Goal: Task Accomplishment & Management: Use online tool/utility

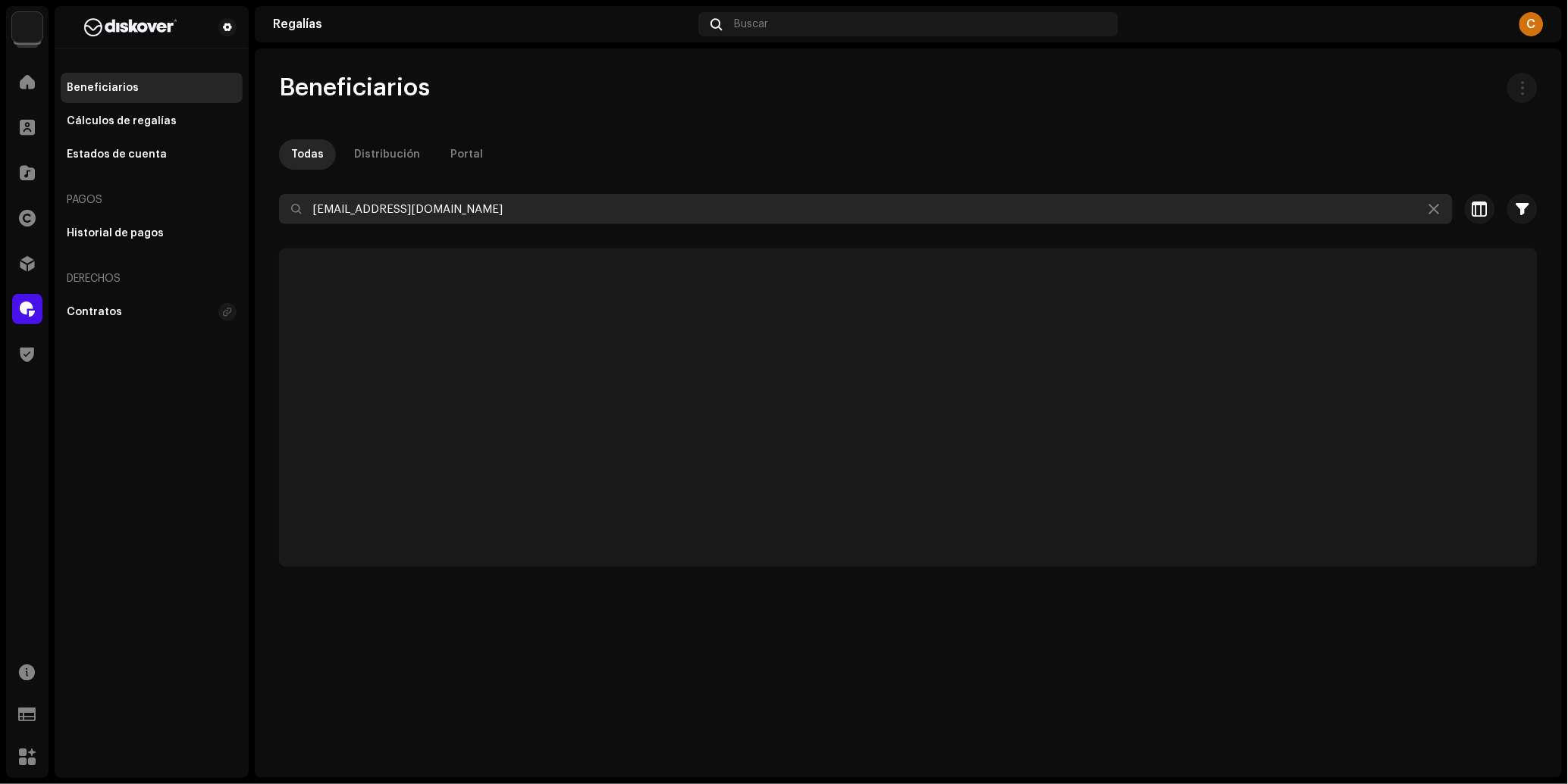
click at [397, 215] on input "[EMAIL_ADDRESS][DOMAIN_NAME]" at bounding box center [866, 209] width 1173 height 30
paste input "naresmusic"
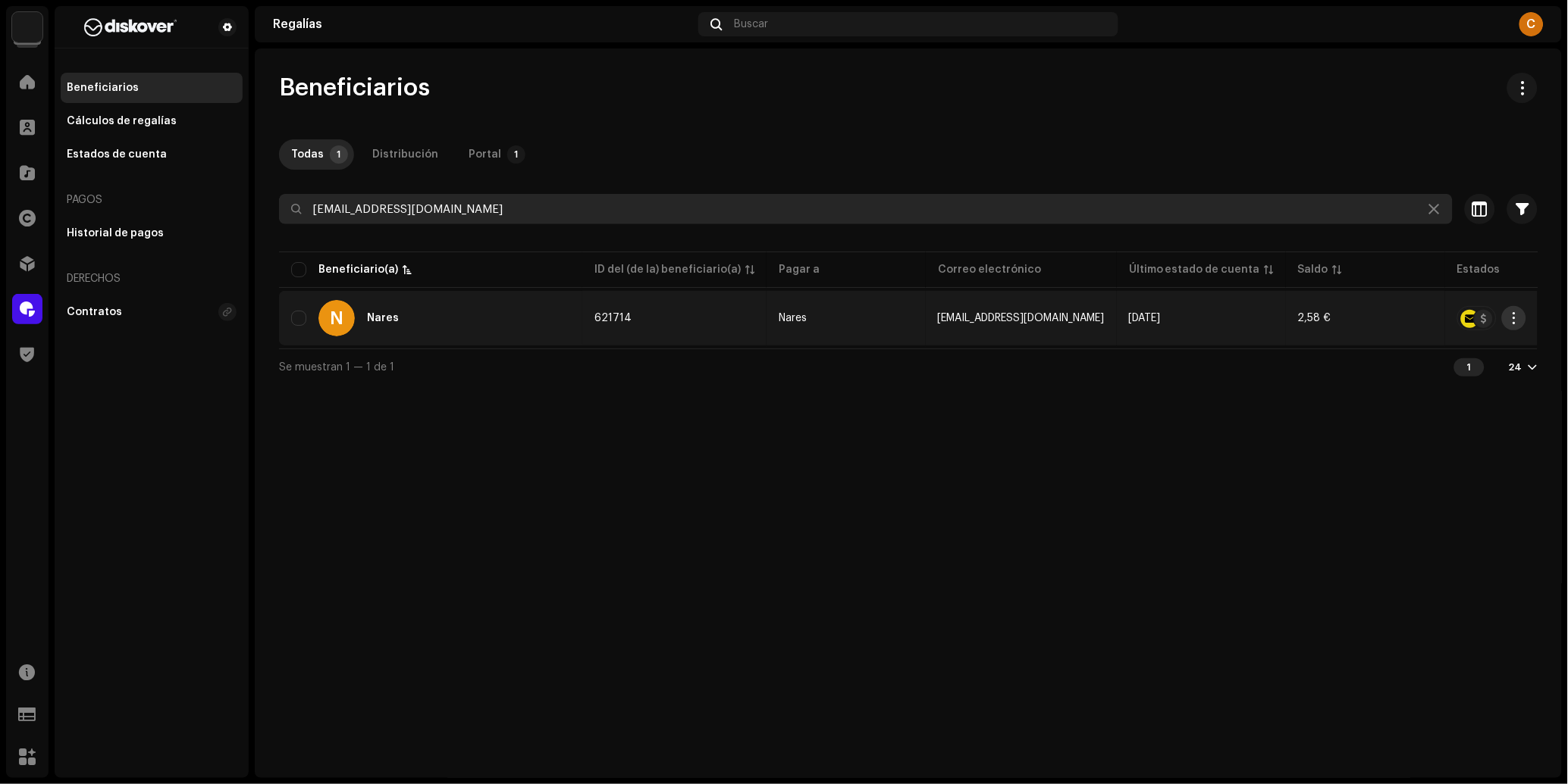
type input "[EMAIL_ADDRESS][DOMAIN_NAME]"
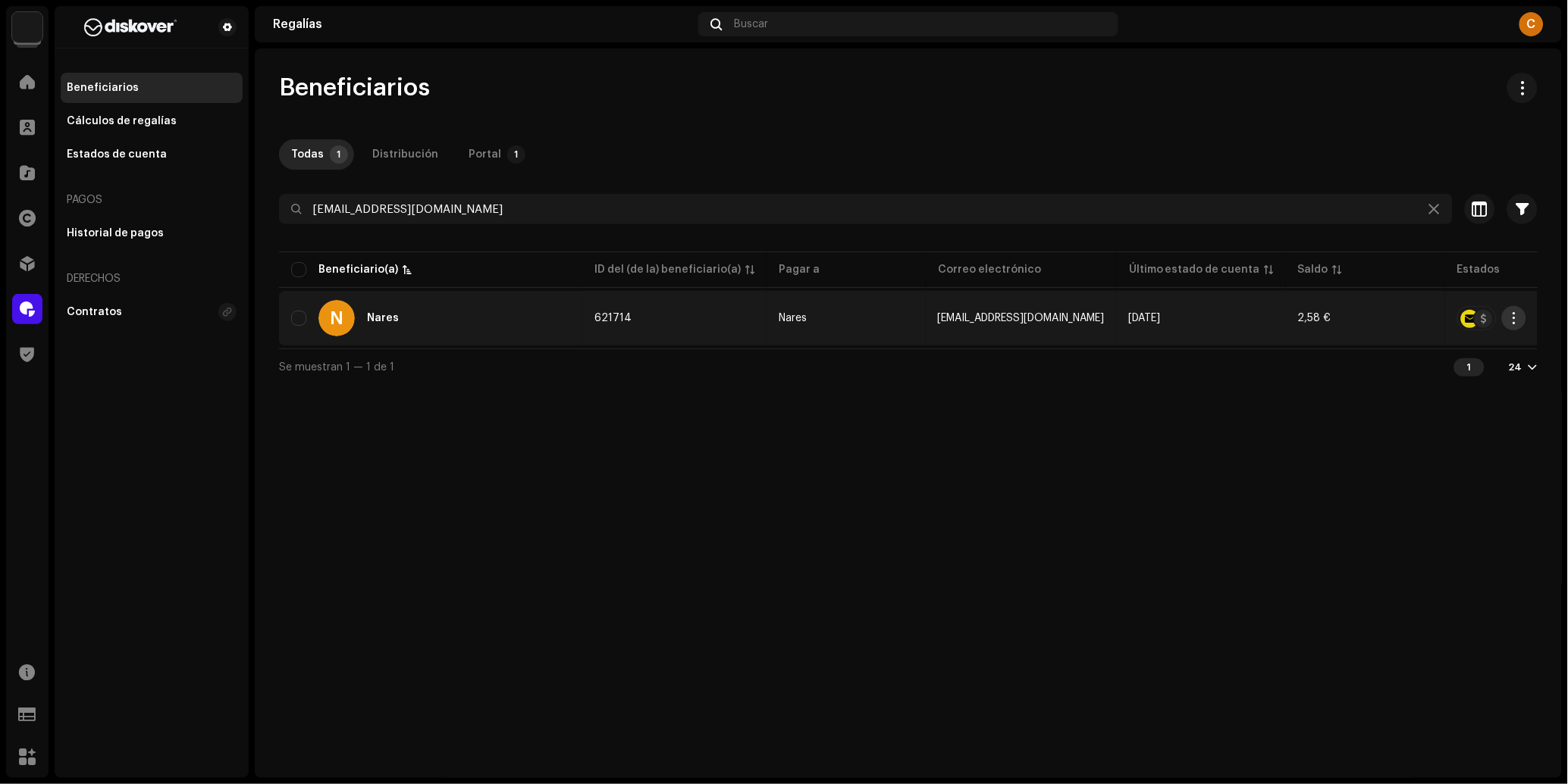
click at [1510, 320] on span "button" at bounding box center [1513, 318] width 11 height 12
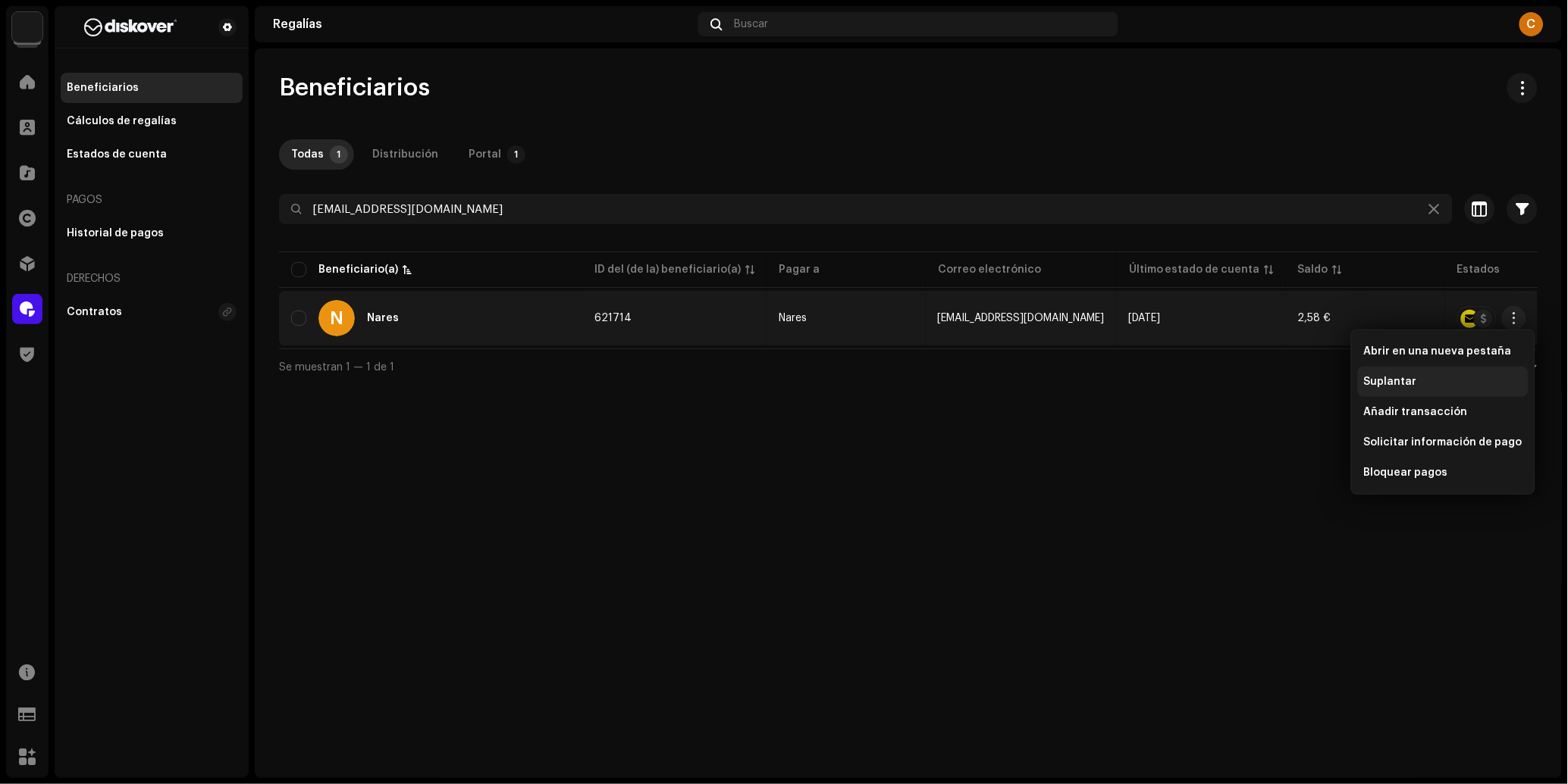
click at [1446, 373] on div "Suplantar" at bounding box center [1442, 381] width 170 height 30
